Goal: Task Accomplishment & Management: Complete application form

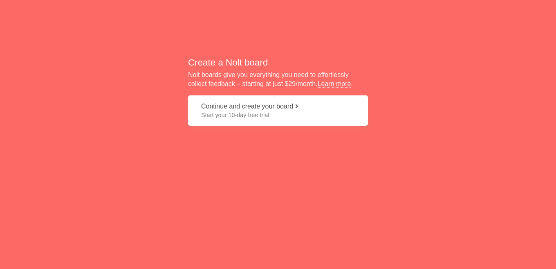
click at [249, 106] on button "Continue and create your board Start your 10-day free trial" at bounding box center [278, 110] width 180 height 31
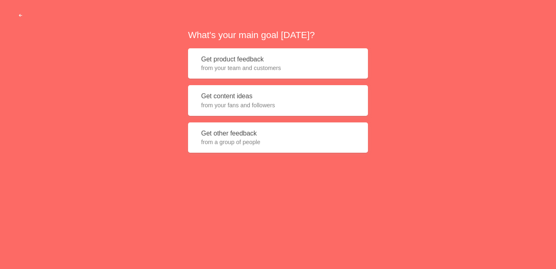
click at [233, 61] on button "Get product feedback from your team and customers" at bounding box center [278, 63] width 180 height 31
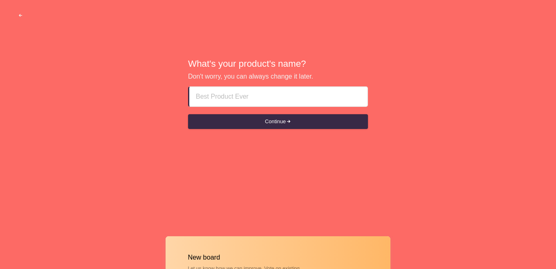
click at [220, 97] on input at bounding box center [278, 97] width 165 height 20
paste input "Ras Al Khaimah Rak Call Girl Service 〖$$ [PHONE_NUMBER] $$〗 Call Girl Service I…"
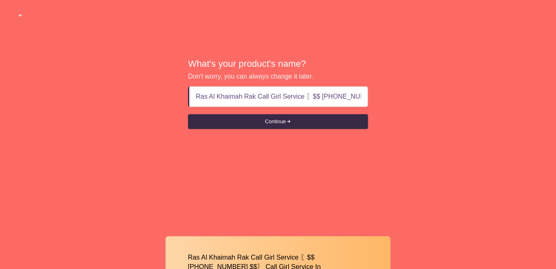
scroll to position [0, 130]
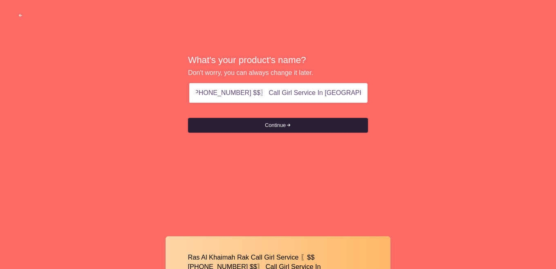
click at [284, 126] on button "Continue" at bounding box center [278, 125] width 180 height 15
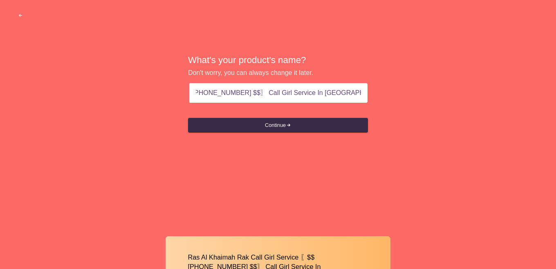
click at [199, 97] on input "Ras Al Khaimah Rak Call Girl Service 〖$$ [PHONE_NUMBER] $$〗 Call Girl Service I…" at bounding box center [278, 93] width 165 height 20
drag, startPoint x: 200, startPoint y: 94, endPoint x: 406, endPoint y: 90, distance: 205.8
click at [406, 90] on div "What's your product's name? Don't worry, you can always change it later. Ras Al…" at bounding box center [278, 94] width 556 height 188
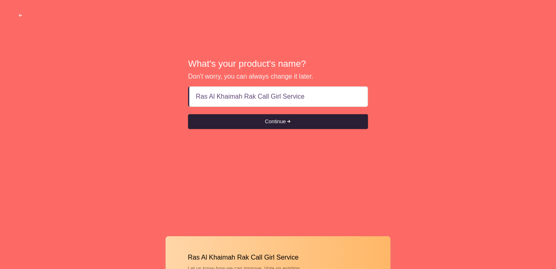
click at [278, 125] on button "Continue" at bounding box center [278, 121] width 180 height 15
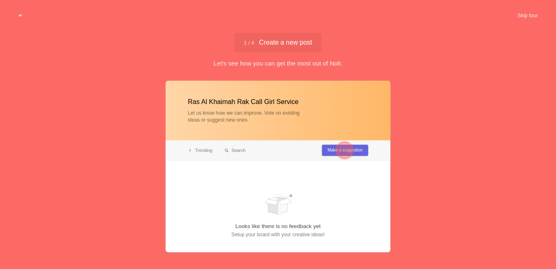
type input "Ras Al Khaimah Rak Call Girl Service"
click at [342, 151] on div at bounding box center [345, 150] width 16 height 16
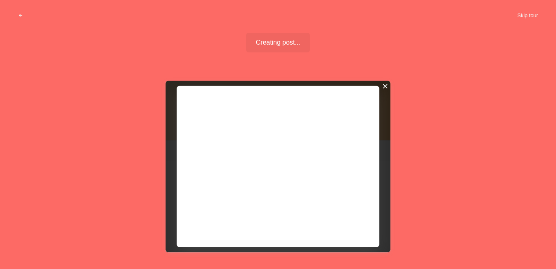
click at [383, 84] on div at bounding box center [386, 86] width 6 height 6
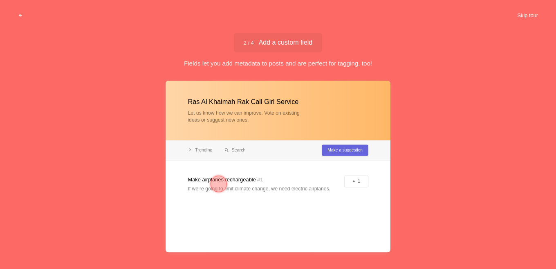
click at [536, 13] on button "Skip tour" at bounding box center [528, 15] width 41 height 15
